Goal: Information Seeking & Learning: Learn about a topic

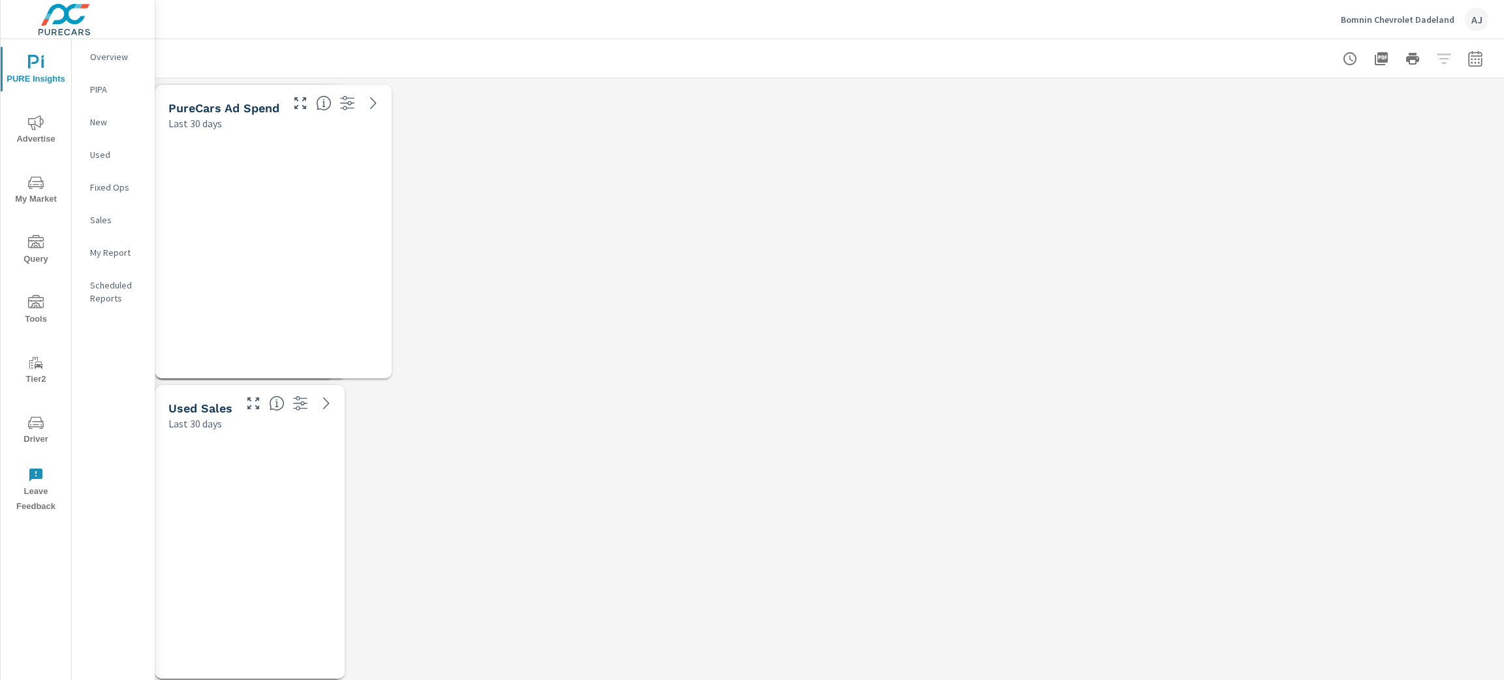
scroll to position [7092, 1364]
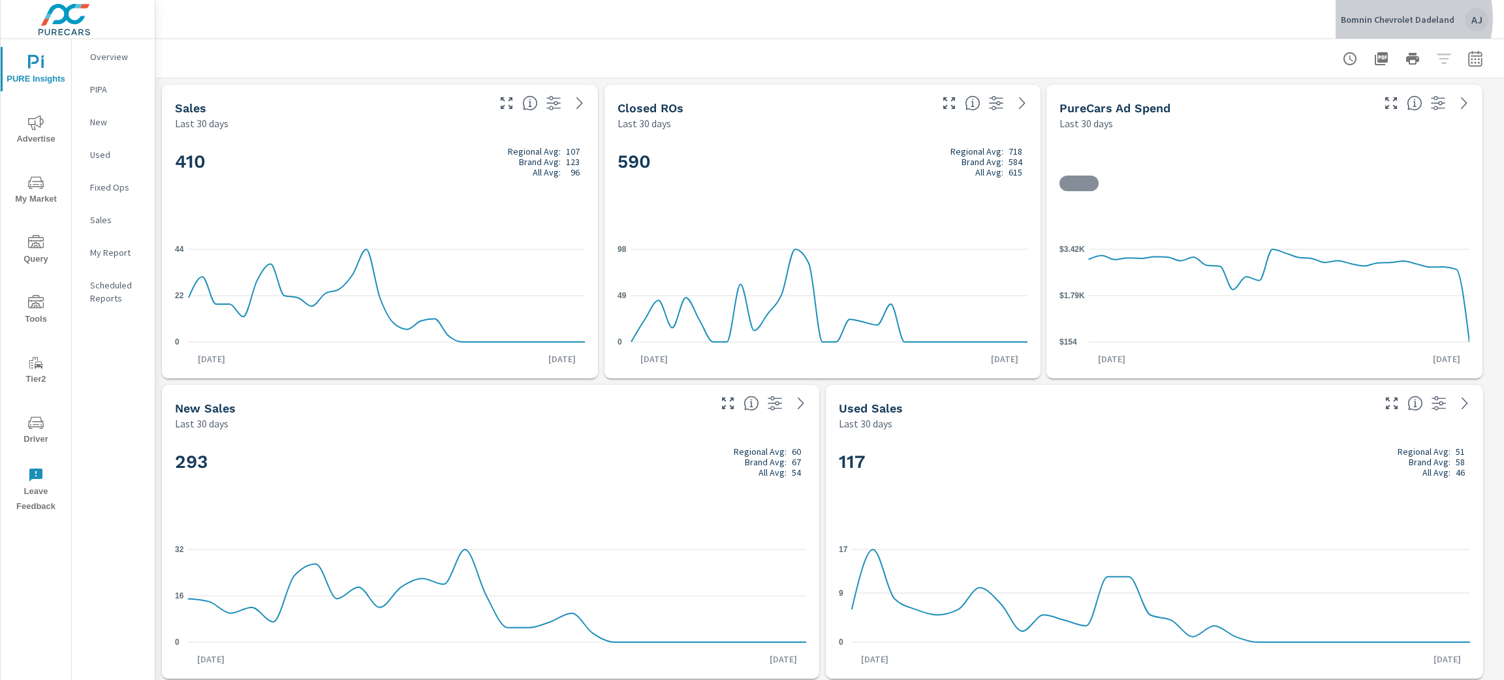
click at [1391, 18] on p "Bomnin Chevrolet Dadeland" at bounding box center [1398, 20] width 114 height 12
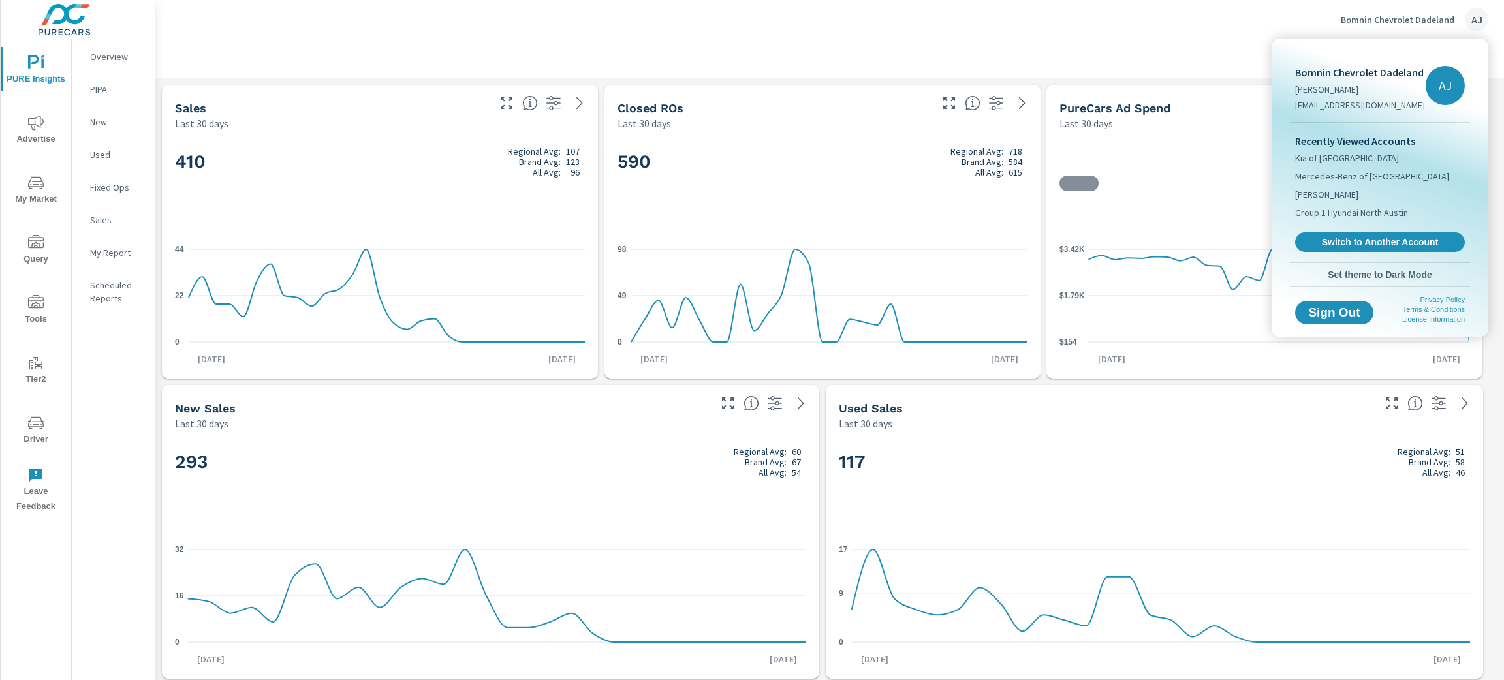
click at [1373, 230] on div "Recently Viewed Accounts Kia of [GEOGRAPHIC_DATA] Mercedes-Benz of South [PERSO…" at bounding box center [1380, 193] width 180 height 140
click at [1365, 234] on link "Switch to Another Account" at bounding box center [1379, 242] width 175 height 20
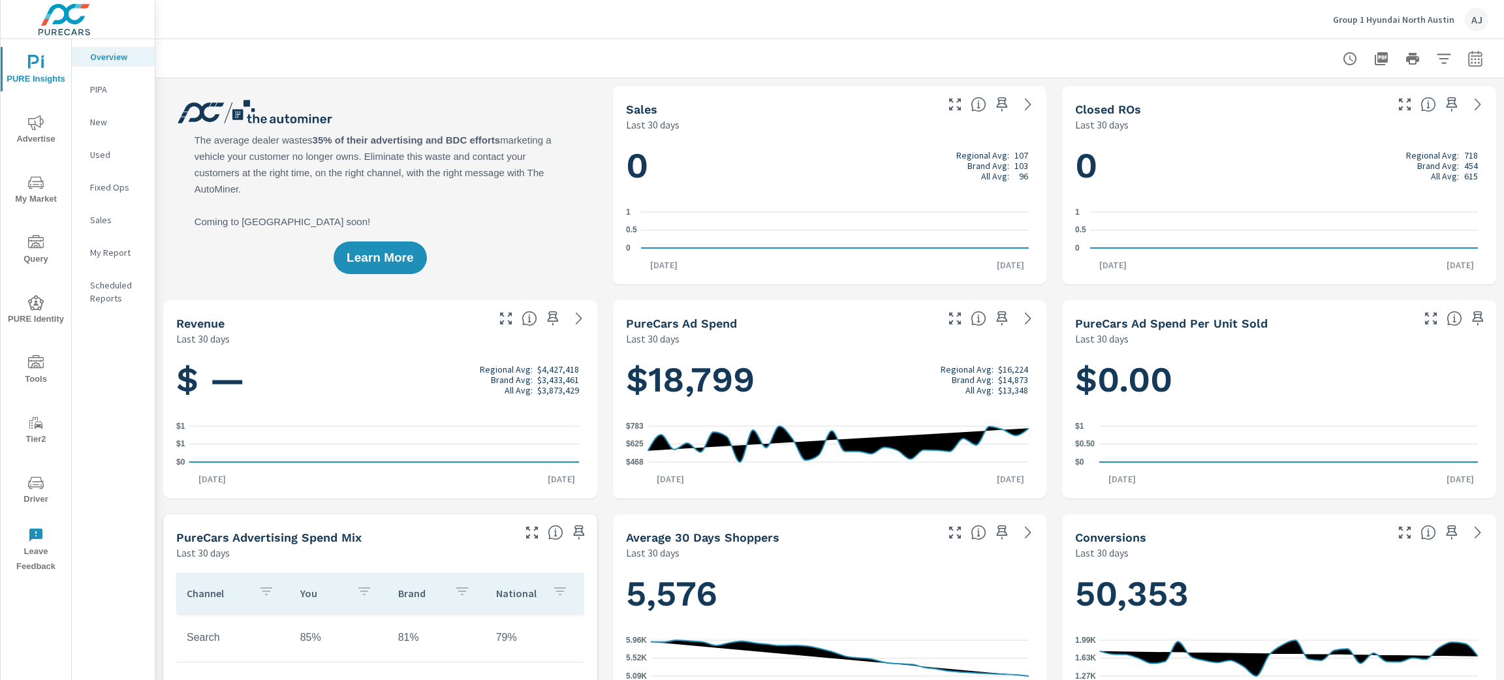
scroll to position [1, 0]
click at [41, 123] on icon "nav menu" at bounding box center [36, 122] width 16 height 15
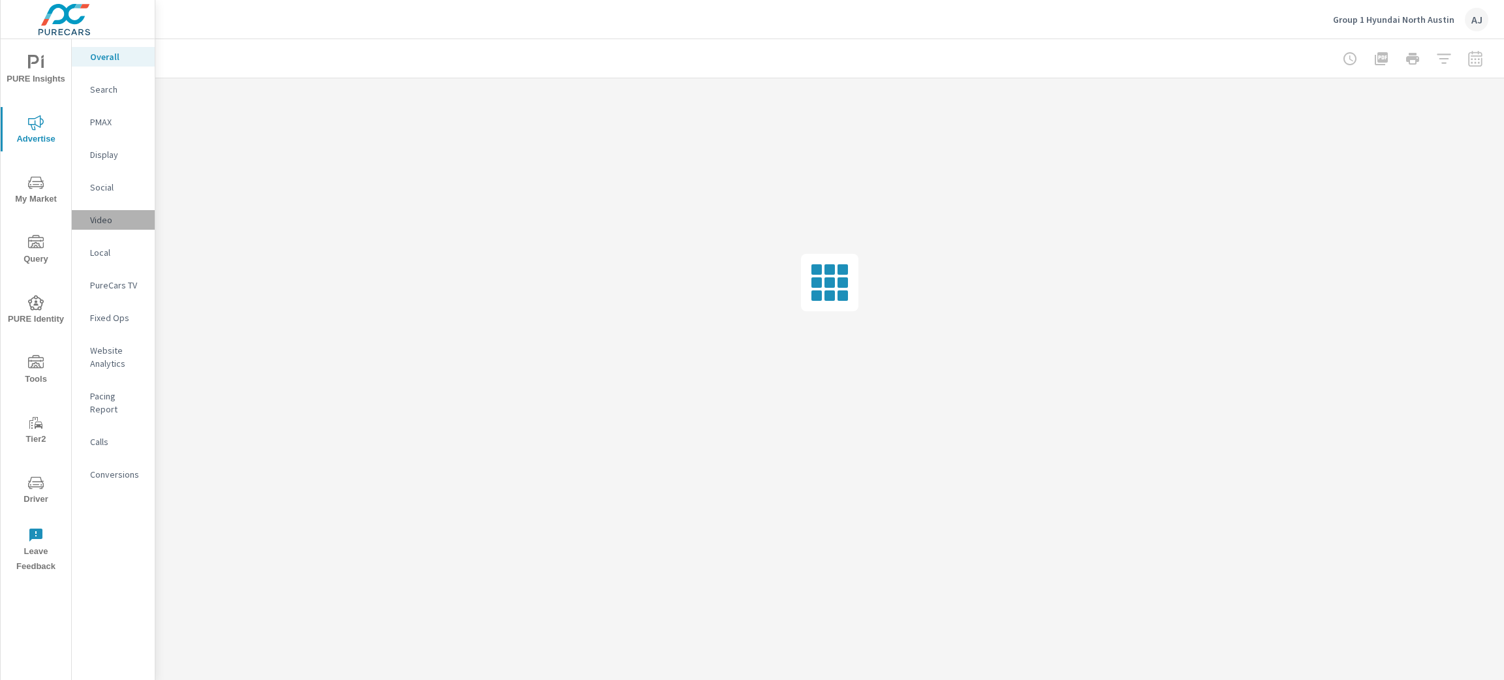
click at [104, 218] on p "Video" at bounding box center [117, 219] width 54 height 13
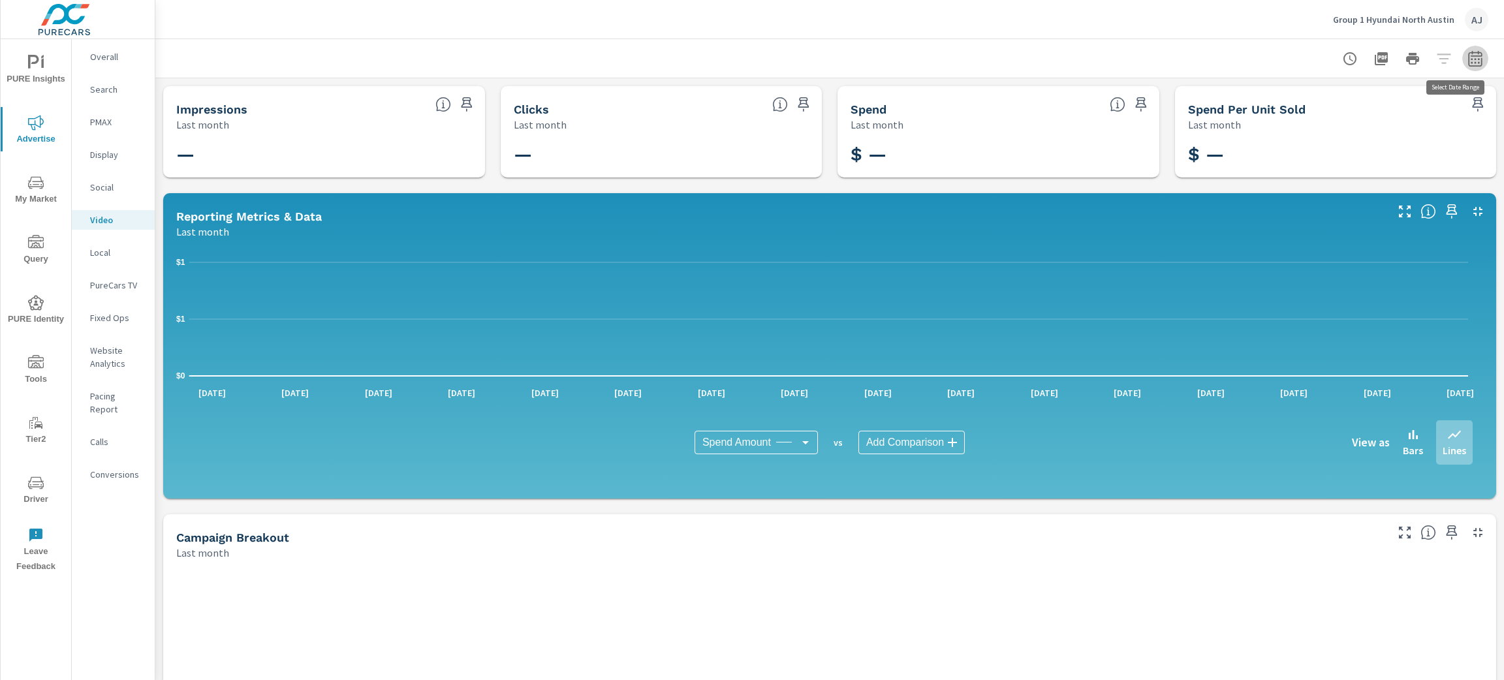
drag, startPoint x: 1458, startPoint y: 65, endPoint x: 1459, endPoint y: 56, distance: 8.5
click at [1468, 56] on icon "button" at bounding box center [1475, 58] width 14 height 16
select select "Last month"
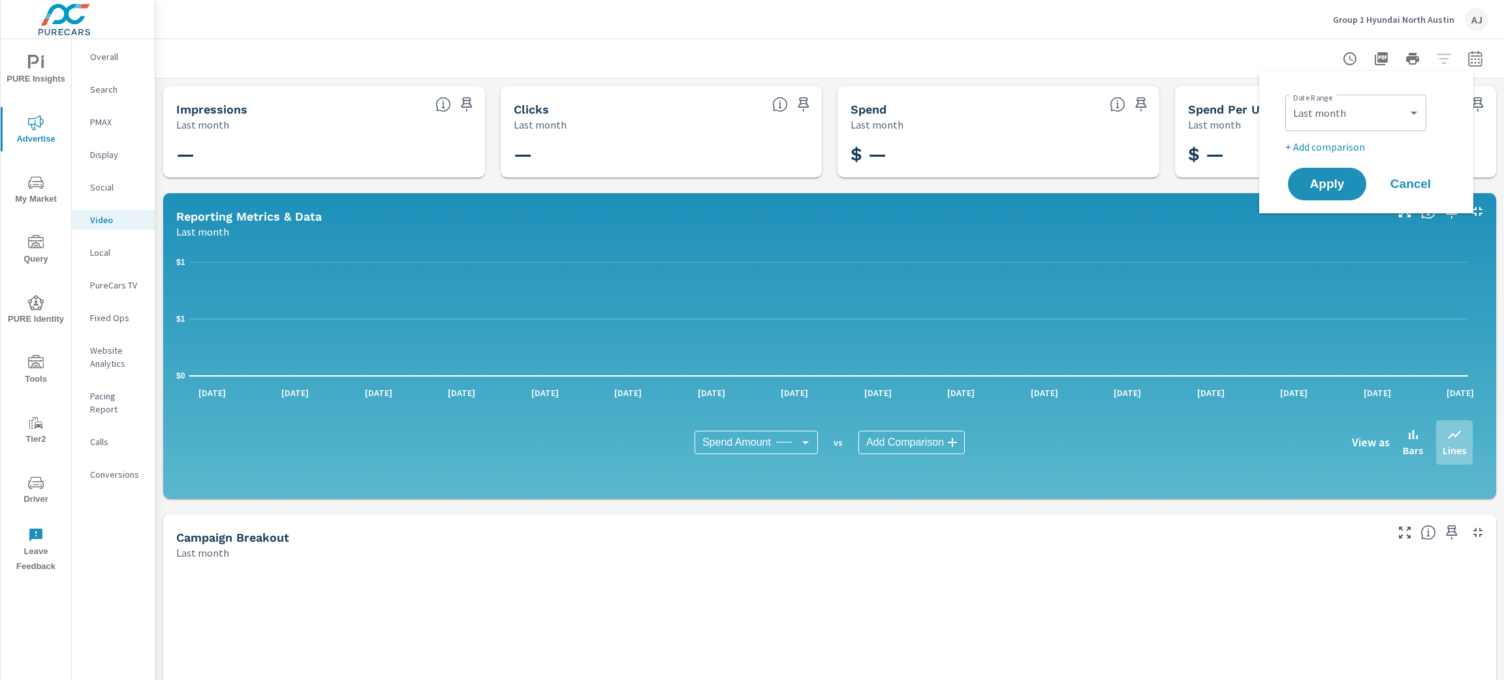
click at [1468, 56] on icon "button" at bounding box center [1475, 58] width 14 height 16
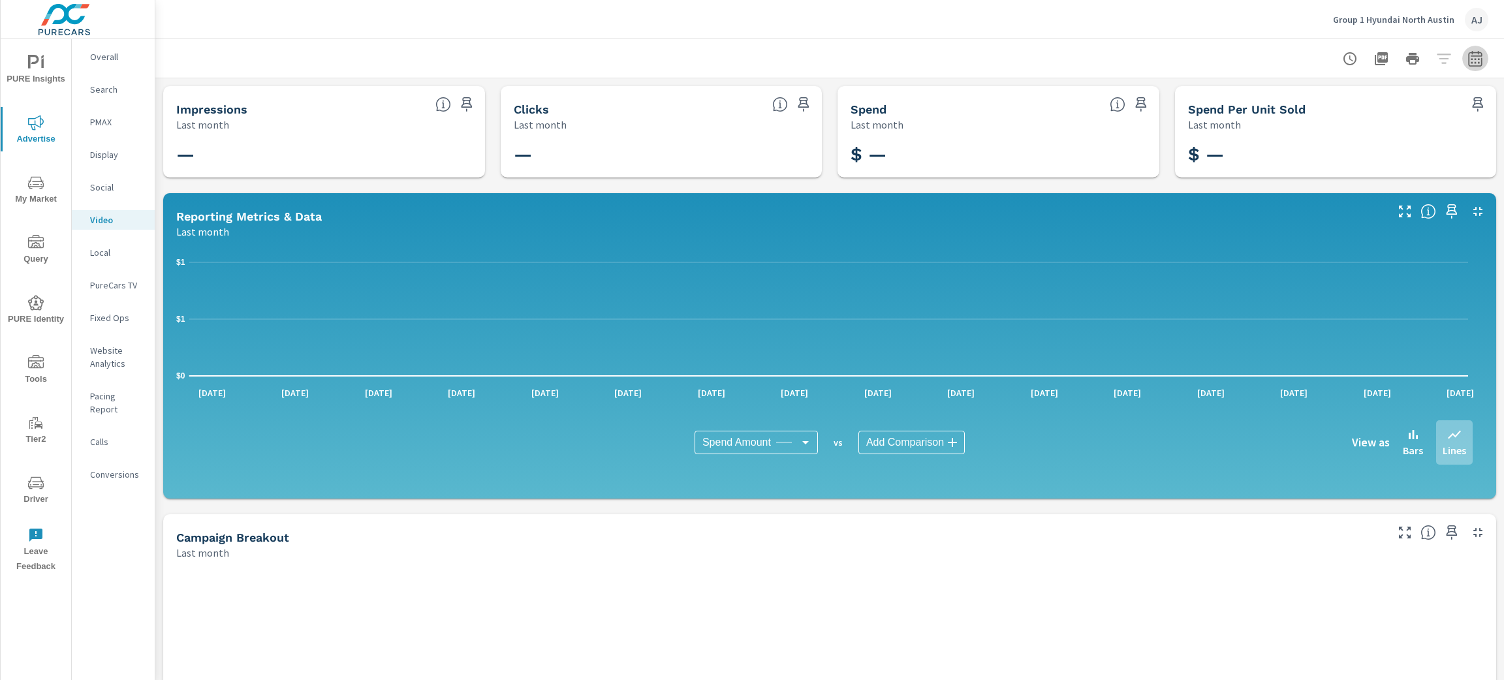
click at [1468, 56] on icon "button" at bounding box center [1475, 58] width 14 height 16
select select "Last month"
click at [1467, 62] on icon "button" at bounding box center [1475, 59] width 16 height 16
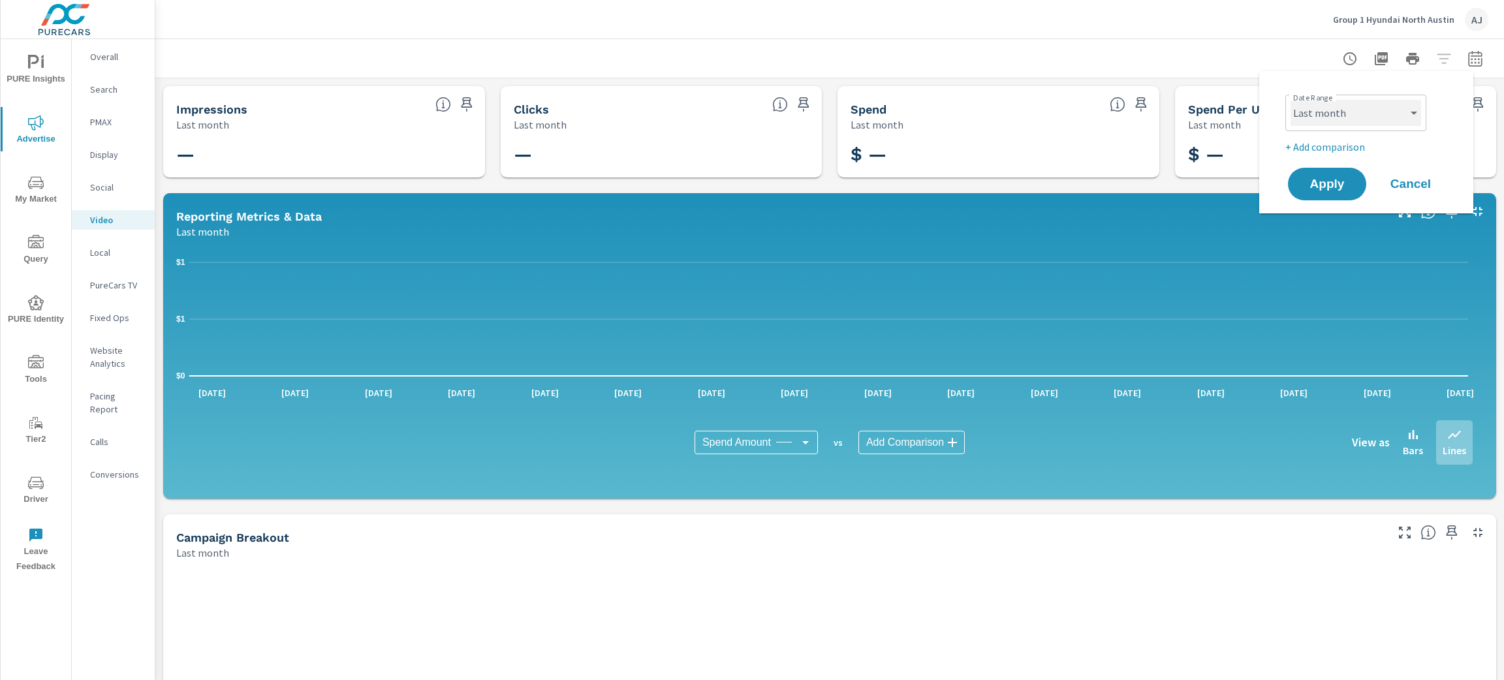
click at [1372, 120] on select "Custom [DATE] Last week Last 7 days Last 14 days Last 30 days Last 45 days Last…" at bounding box center [1355, 113] width 131 height 26
click at [1290, 100] on select "Custom [DATE] Last week Last 7 days Last 14 days Last 30 days Last 45 days Last…" at bounding box center [1355, 113] width 131 height 26
select select "Last 90 days"
click at [1330, 188] on span "Apply" at bounding box center [1327, 184] width 54 height 12
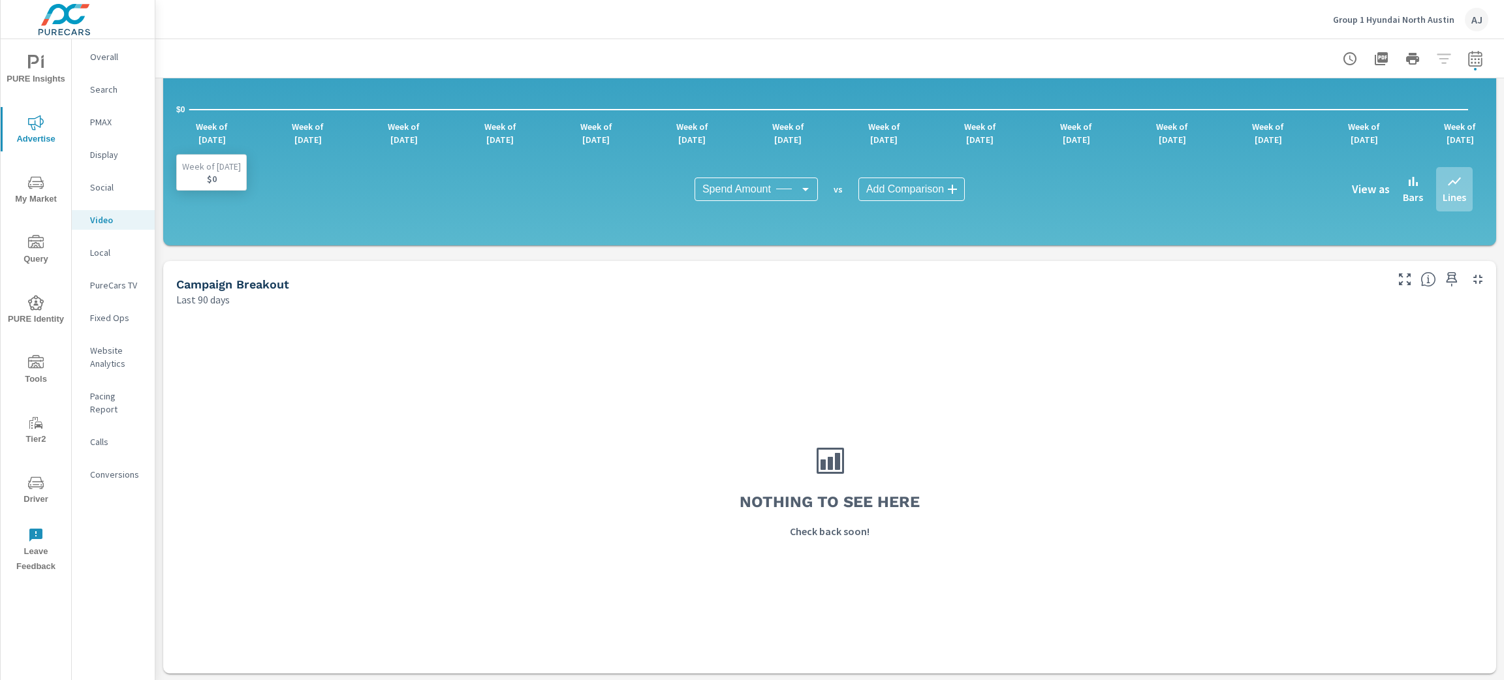
scroll to position [253, 0]
click at [112, 281] on p "PureCars TV" at bounding box center [117, 285] width 54 height 13
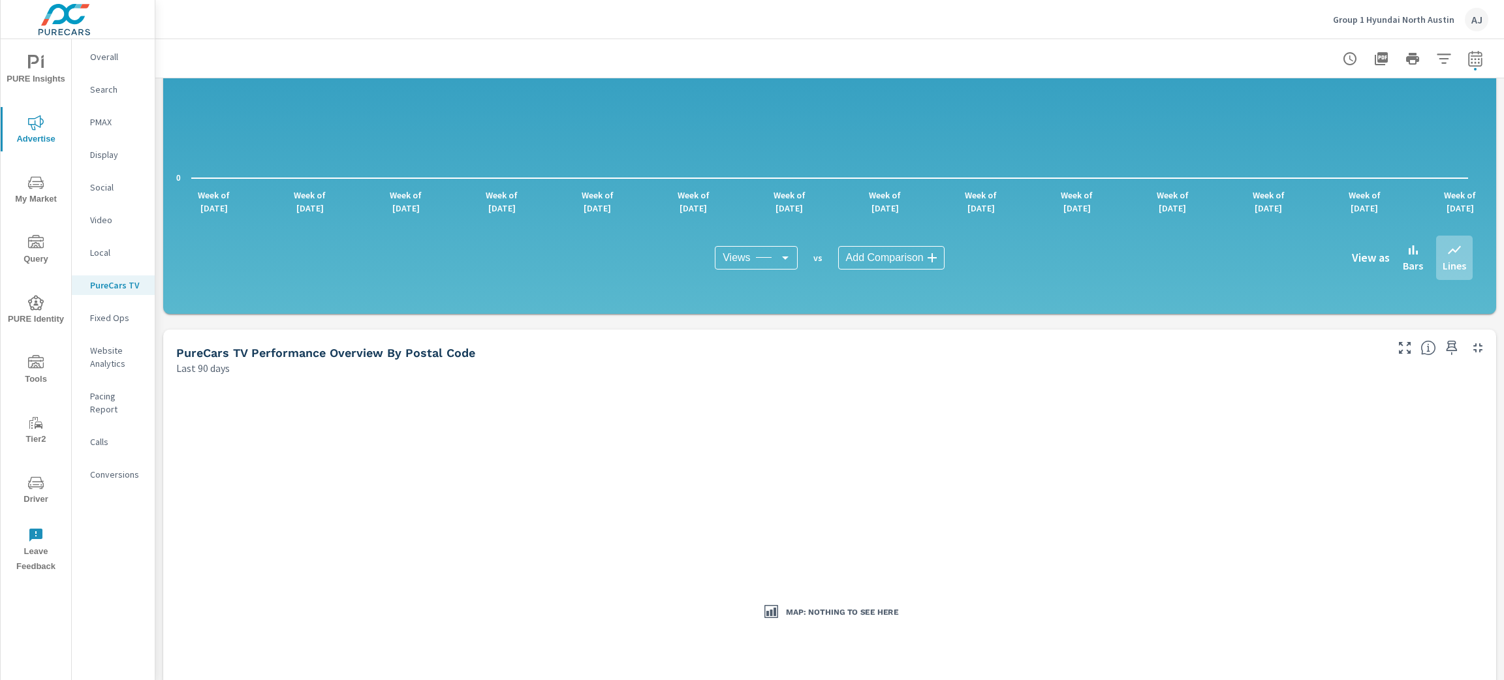
scroll to position [830, 0]
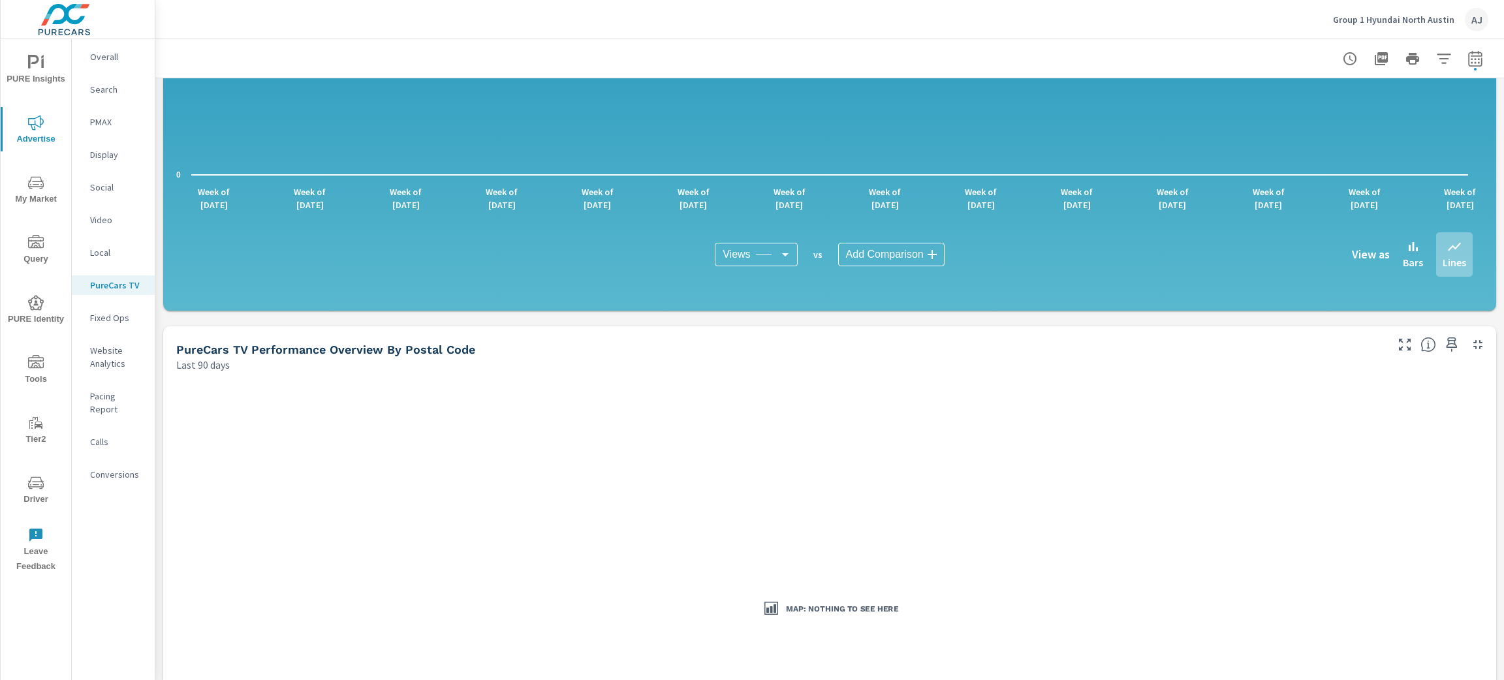
click at [107, 222] on p "Video" at bounding box center [117, 219] width 54 height 13
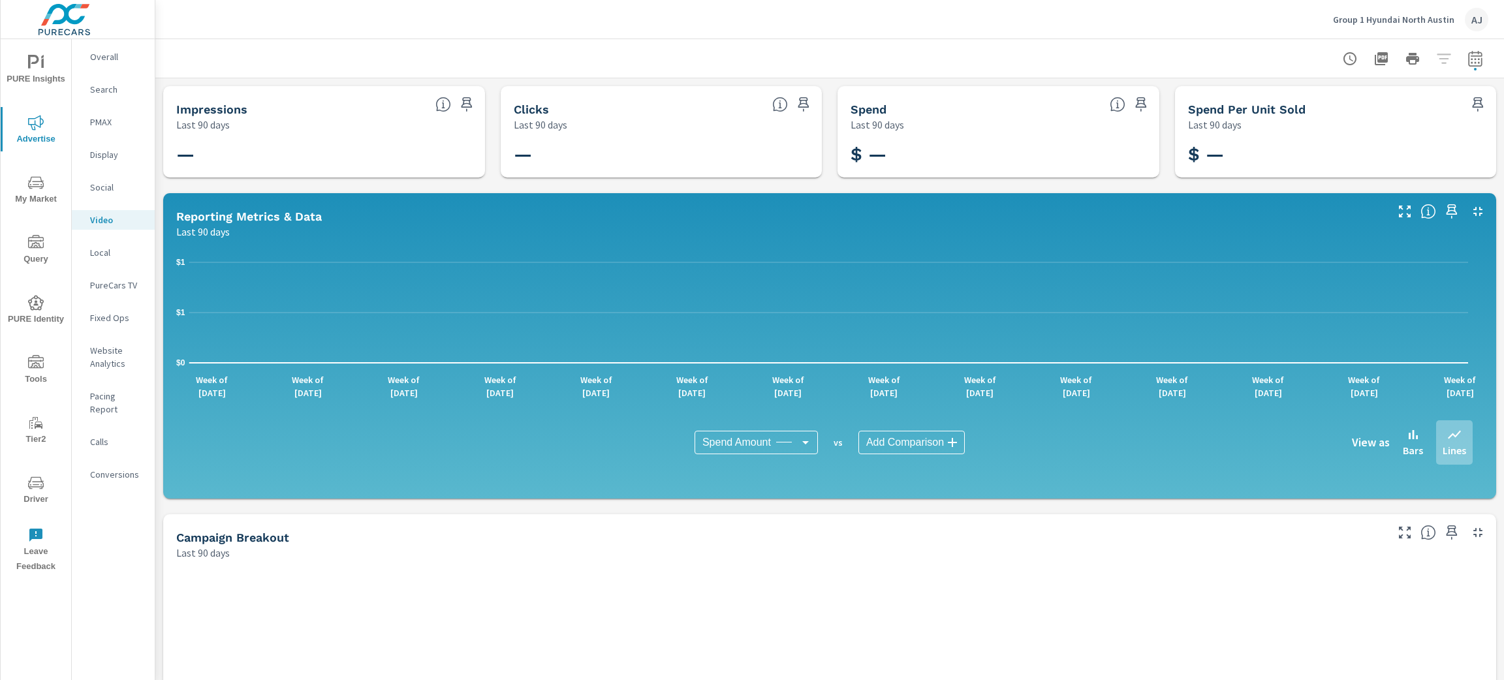
click at [104, 160] on p "Display" at bounding box center [117, 154] width 54 height 13
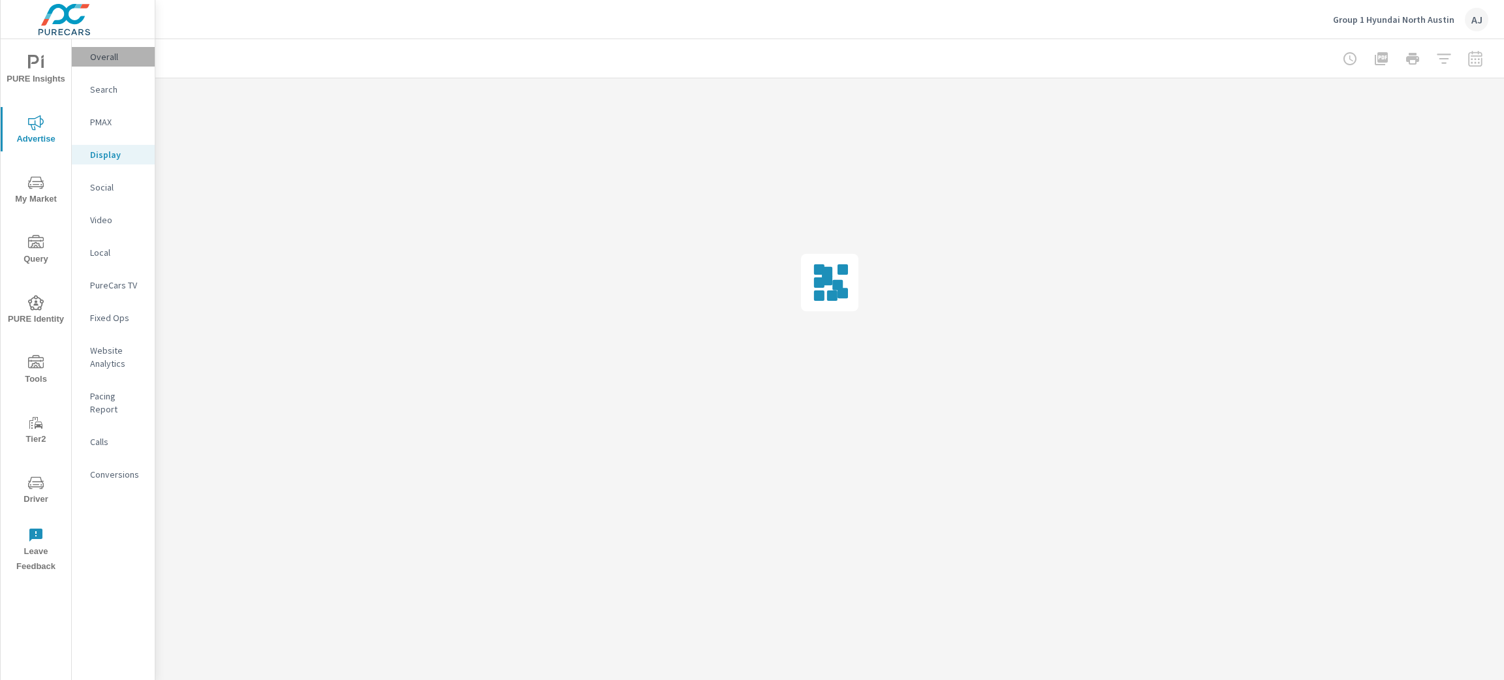
click at [116, 57] on p "Overall" at bounding box center [117, 56] width 54 height 13
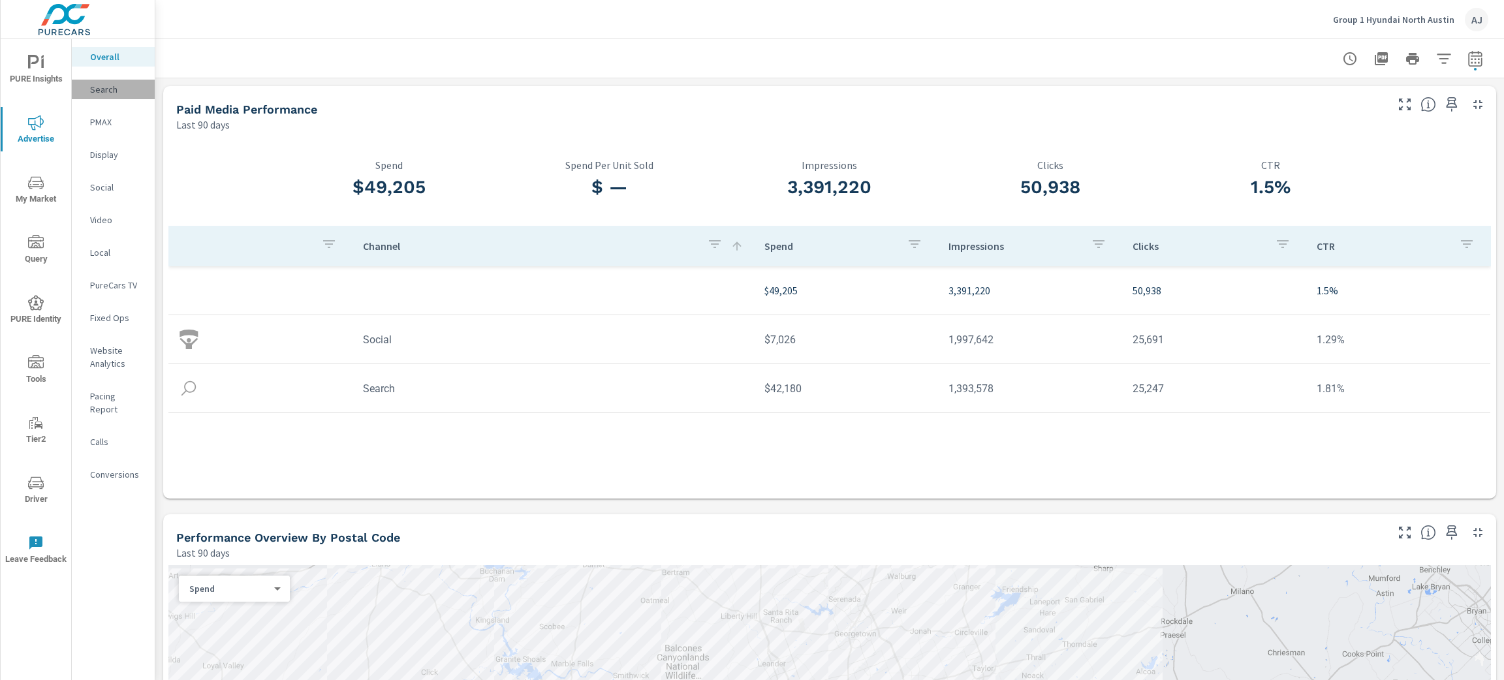
click at [111, 93] on p "Search" at bounding box center [117, 89] width 54 height 13
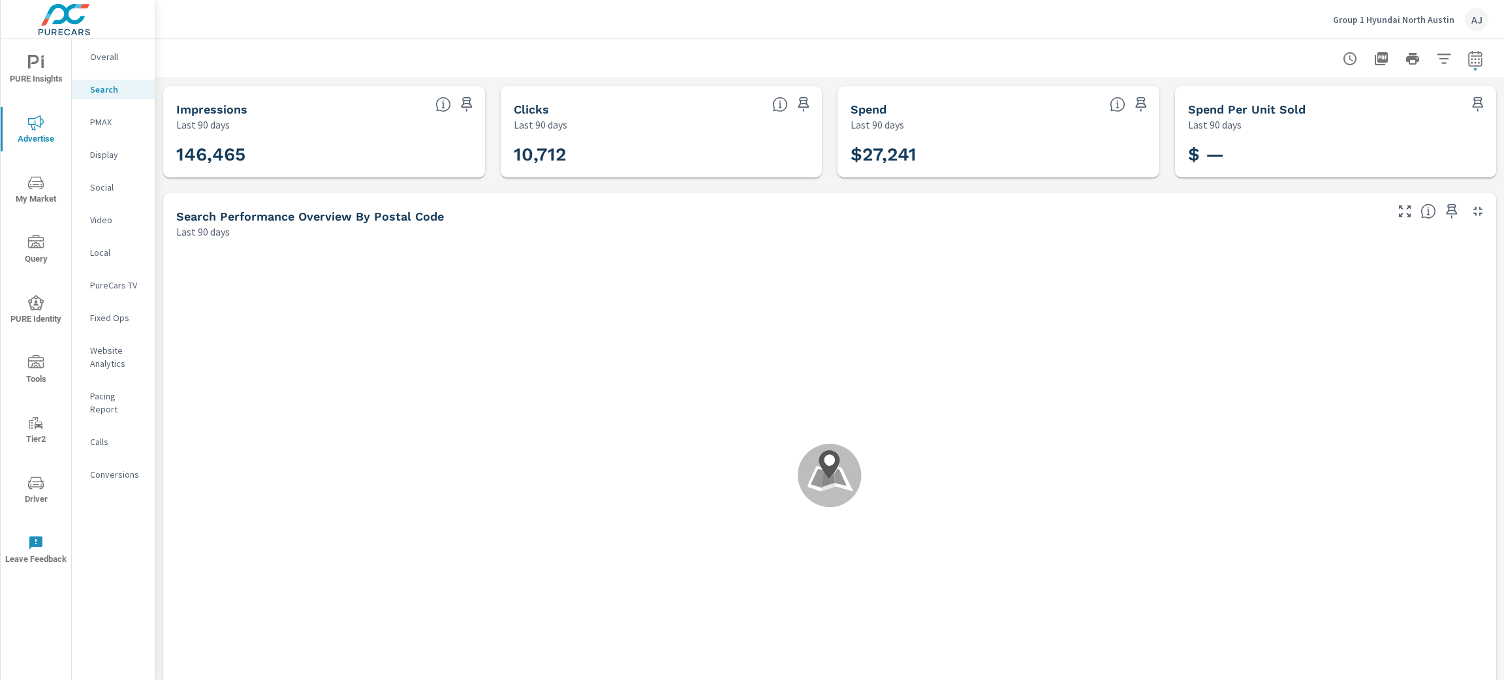
scroll to position [48, 0]
